Goal: Task Accomplishment & Management: Manage account settings

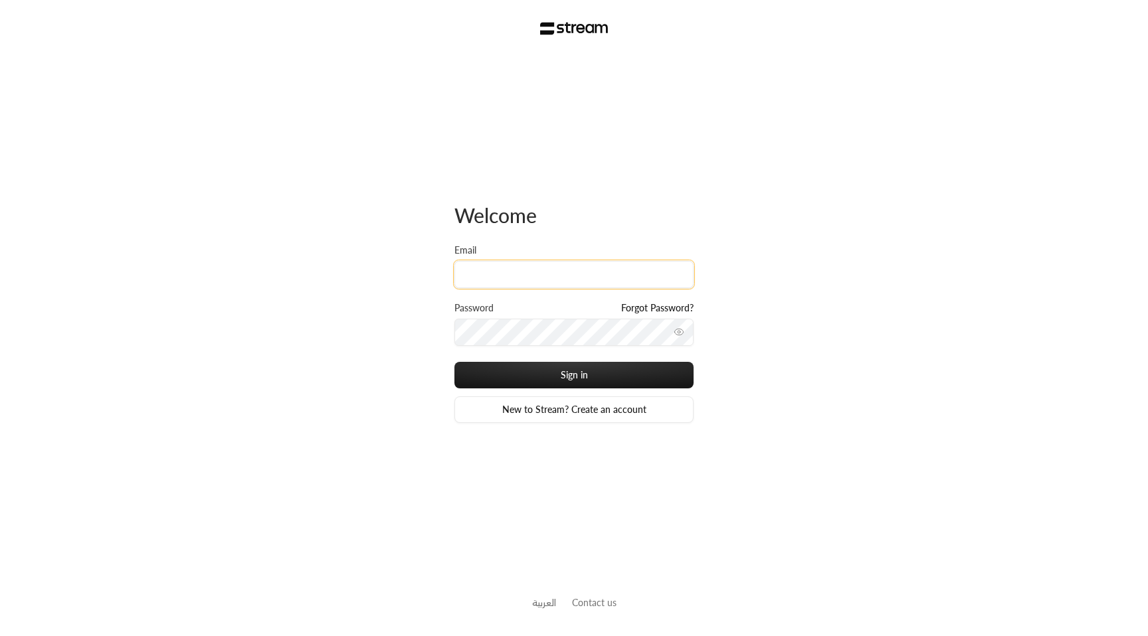
click at [542, 266] on input "Email" at bounding box center [573, 274] width 239 height 27
type input "a"
click at [572, 281] on input "Email" at bounding box center [573, 274] width 239 height 27
click at [594, 270] on input "Email" at bounding box center [573, 274] width 239 height 27
type input "[EMAIL_ADDRESS][DOMAIN_NAME]"
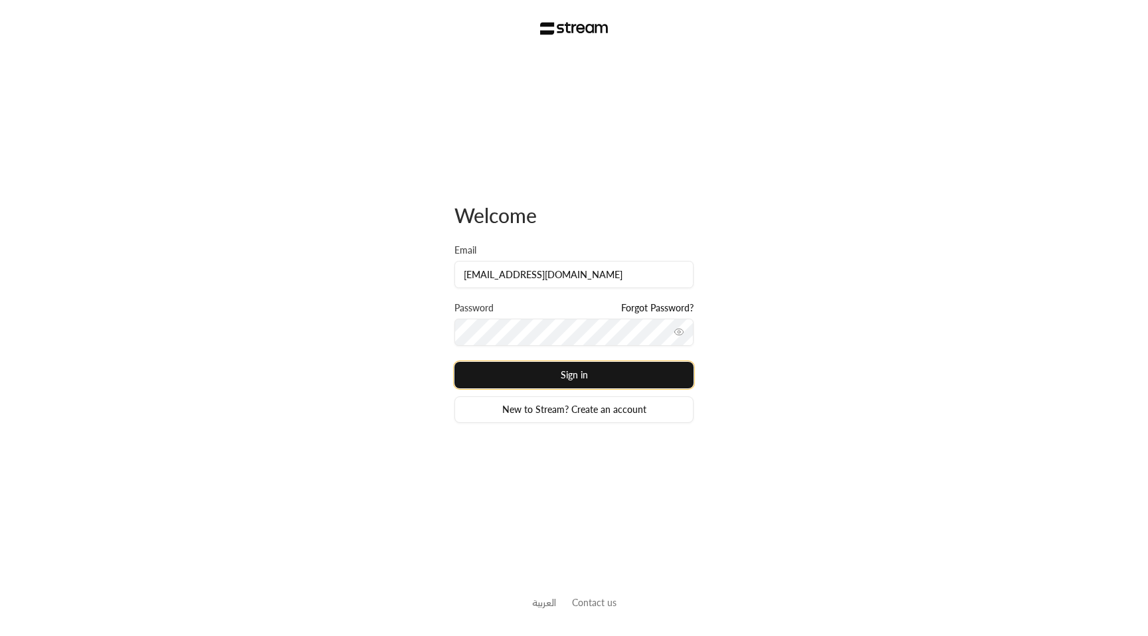
click at [547, 379] on button "Sign in" at bounding box center [573, 375] width 239 height 27
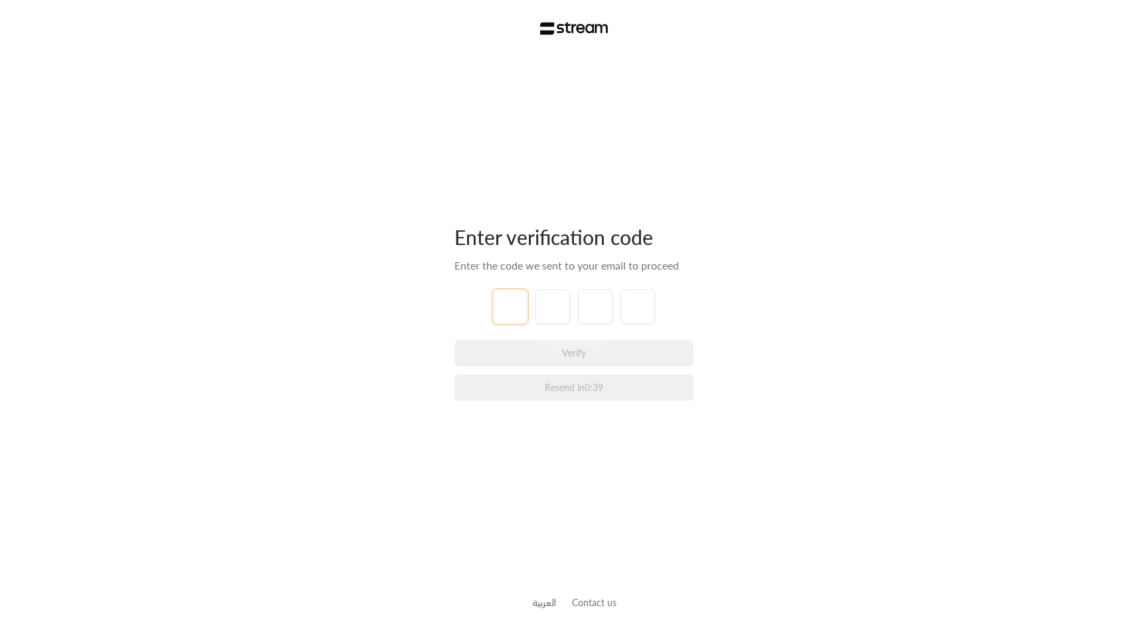
paste input "7"
type input "7"
type input "9"
type input "7"
type input "3"
